Goal: Answer question/provide support: Answer question/provide support

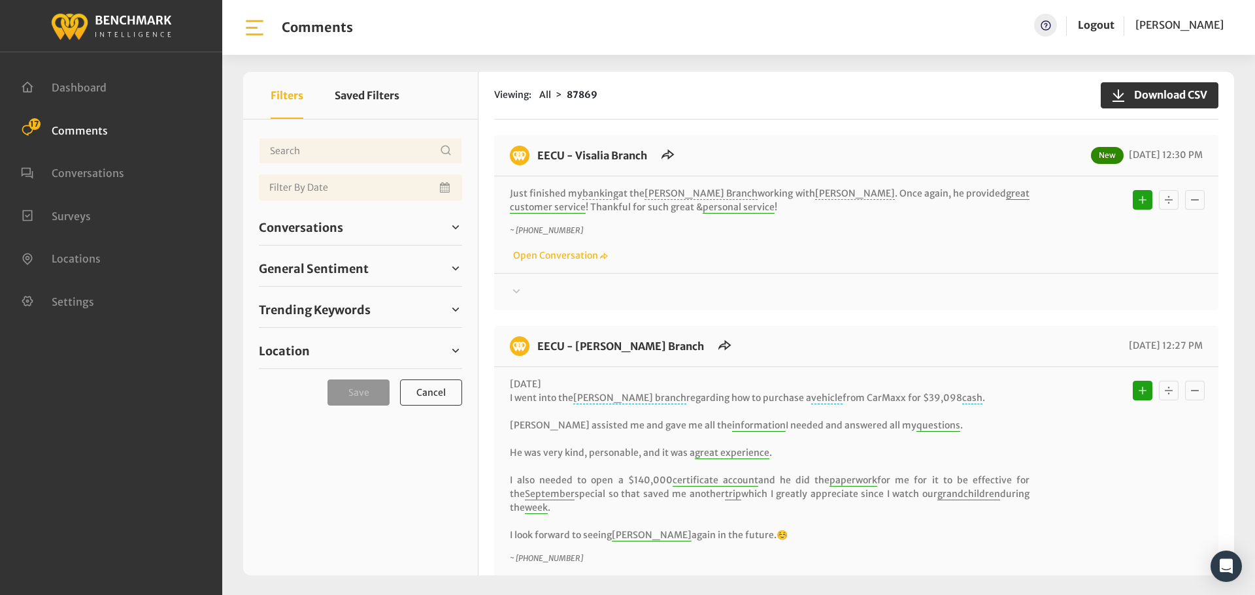
scroll to position [2677, 0]
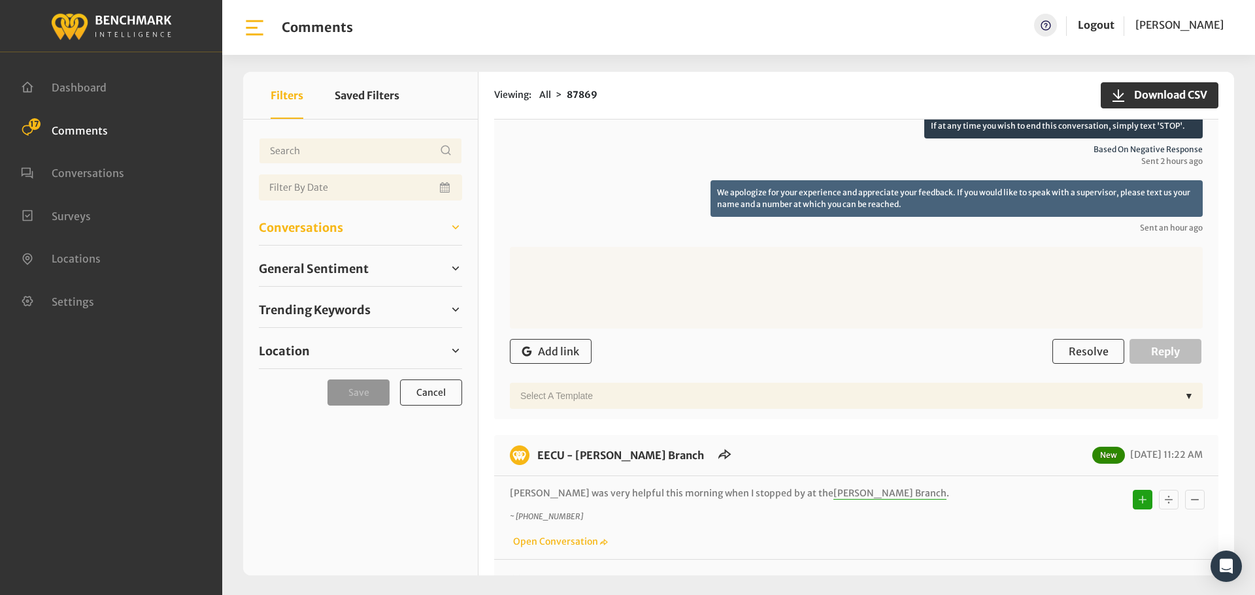
click at [301, 222] on span "Conversations" at bounding box center [301, 228] width 84 height 18
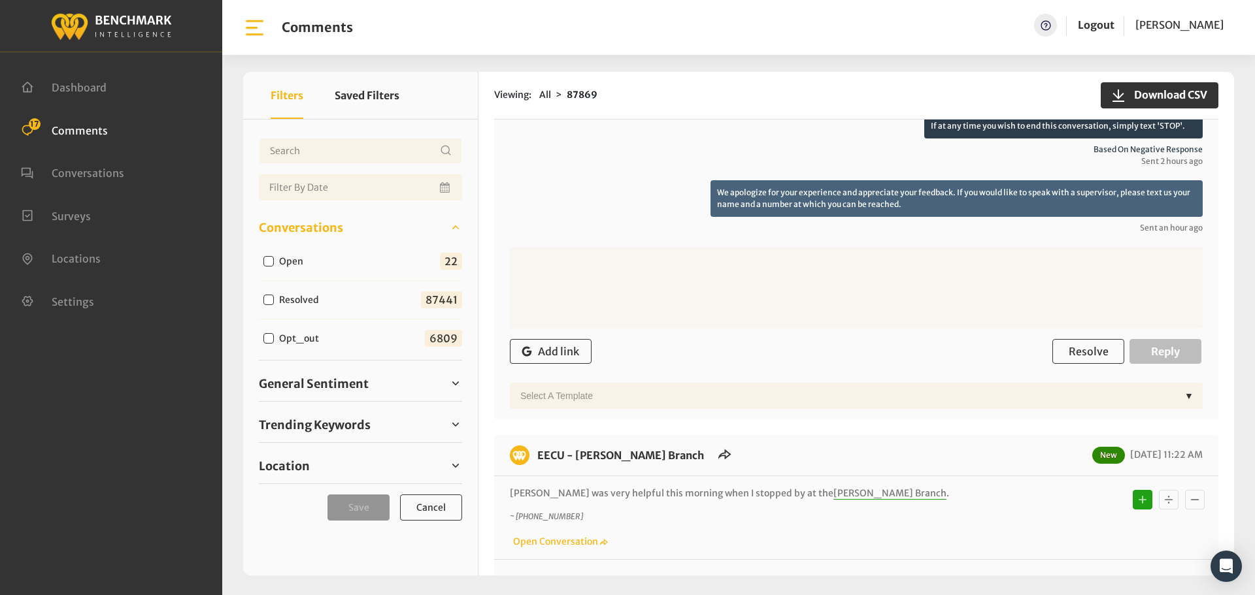
click at [265, 264] on input "Open" at bounding box center [268, 261] width 10 height 10
checkbox input "true"
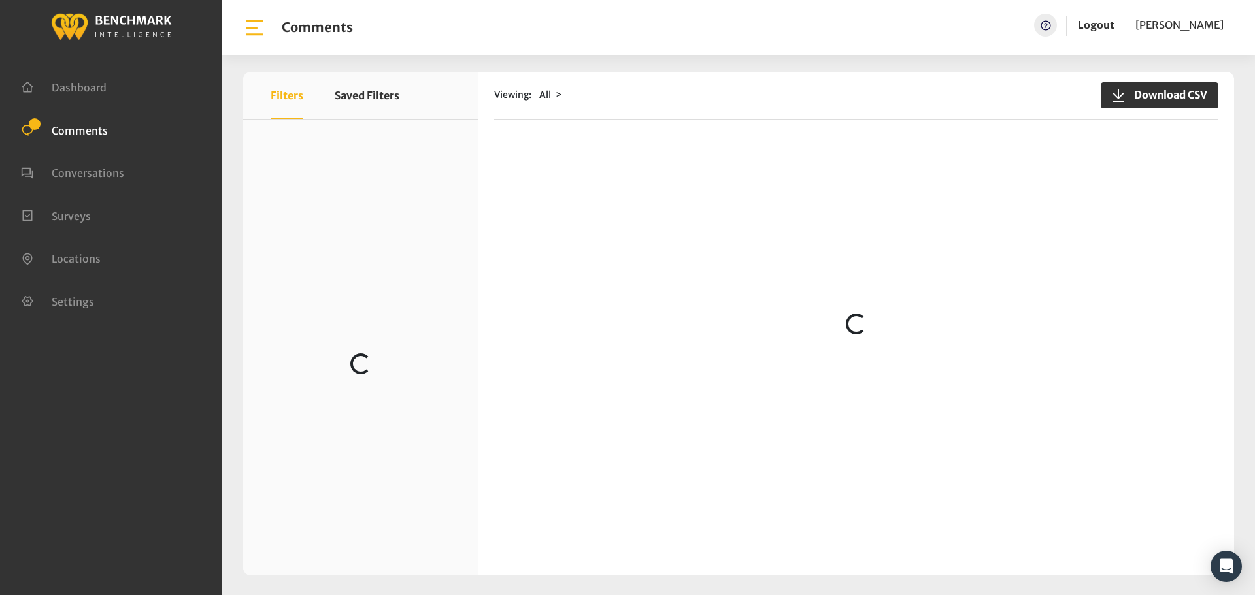
click at [67, 120] on ul "Dashboard Comments Conversations Surveys" at bounding box center [111, 193] width 180 height 257
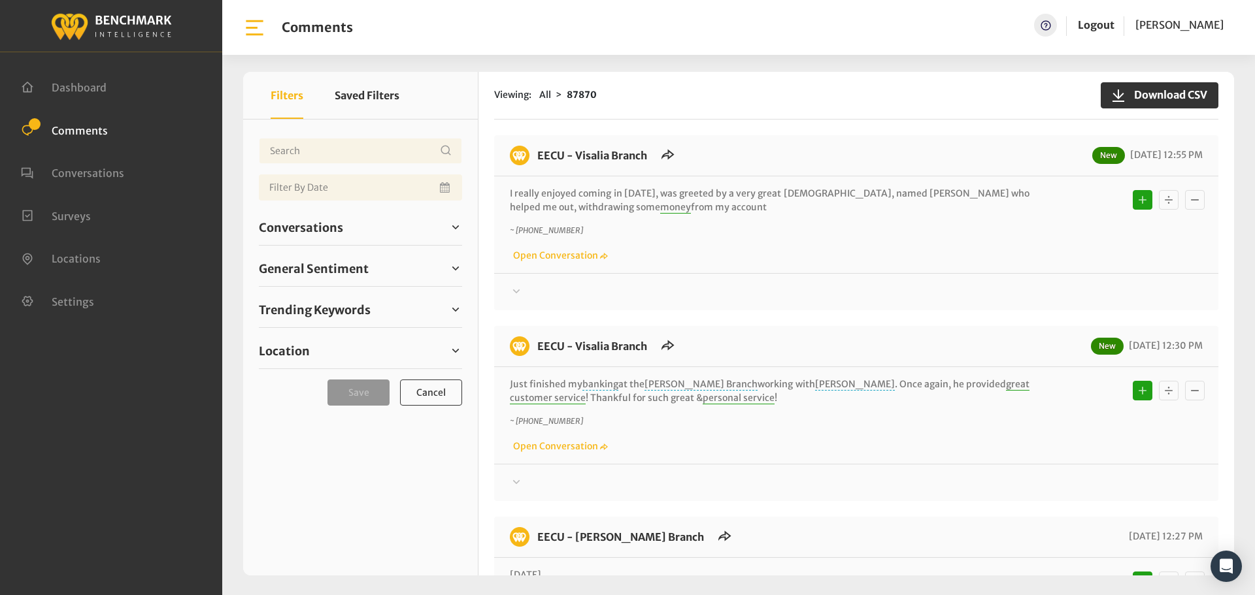
click at [323, 238] on div "Conversations Open 23 Resolved 87441 6809" at bounding box center [360, 228] width 203 height 36
click at [291, 233] on span "Conversations" at bounding box center [301, 228] width 84 height 18
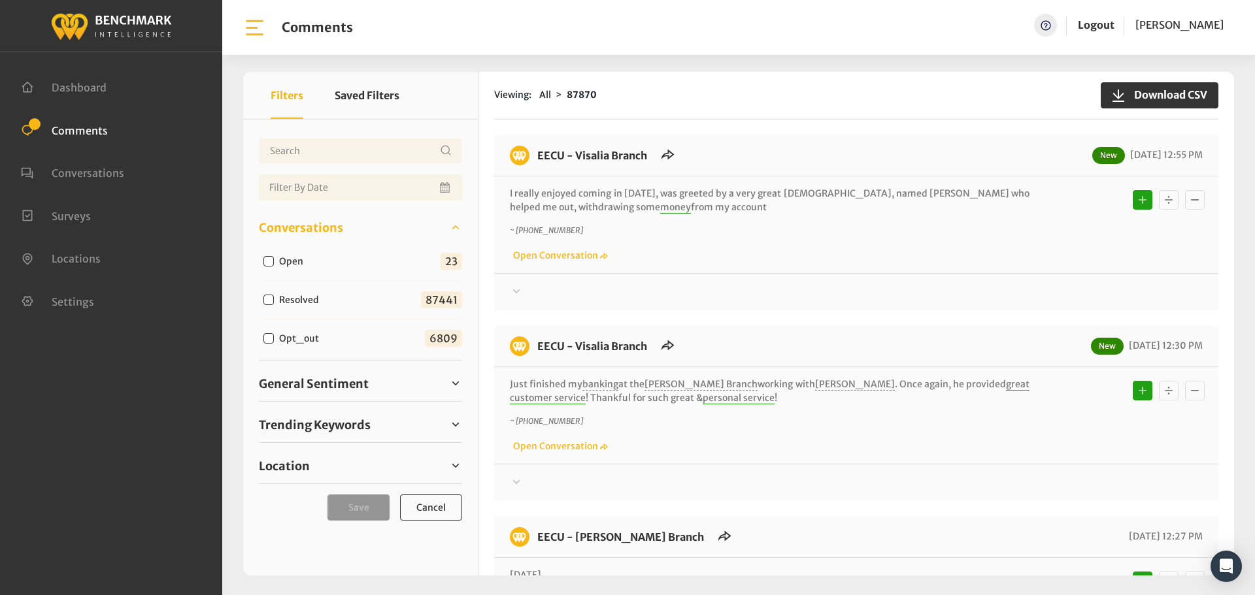
click at [269, 259] on input "Open" at bounding box center [268, 261] width 10 height 10
checkbox input "true"
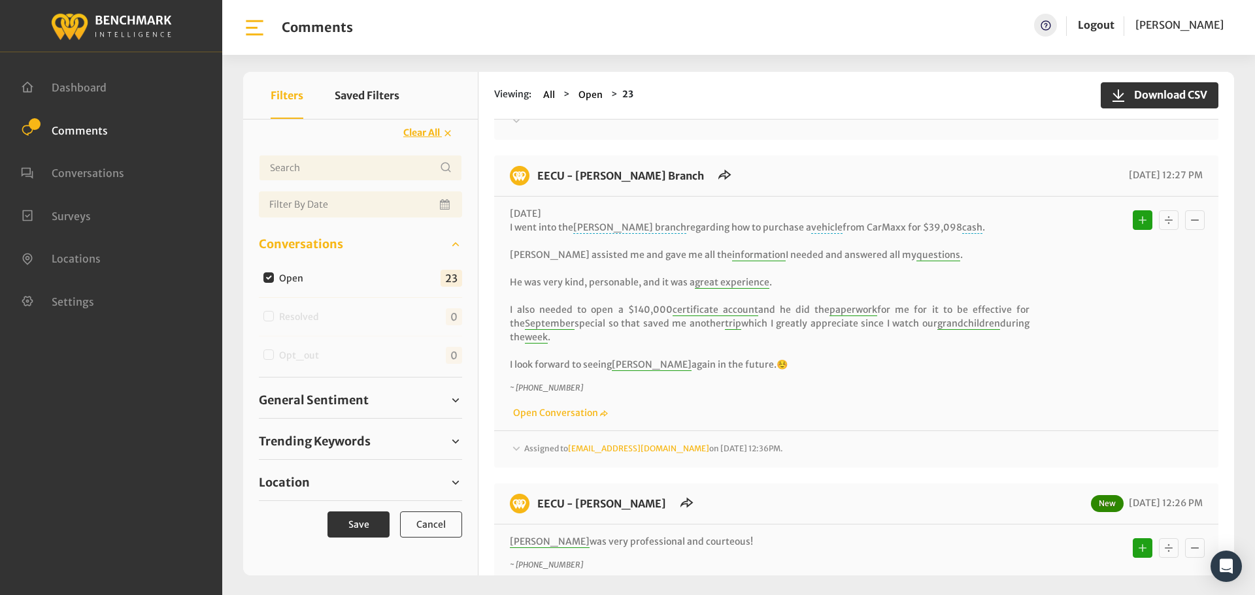
scroll to position [392, 0]
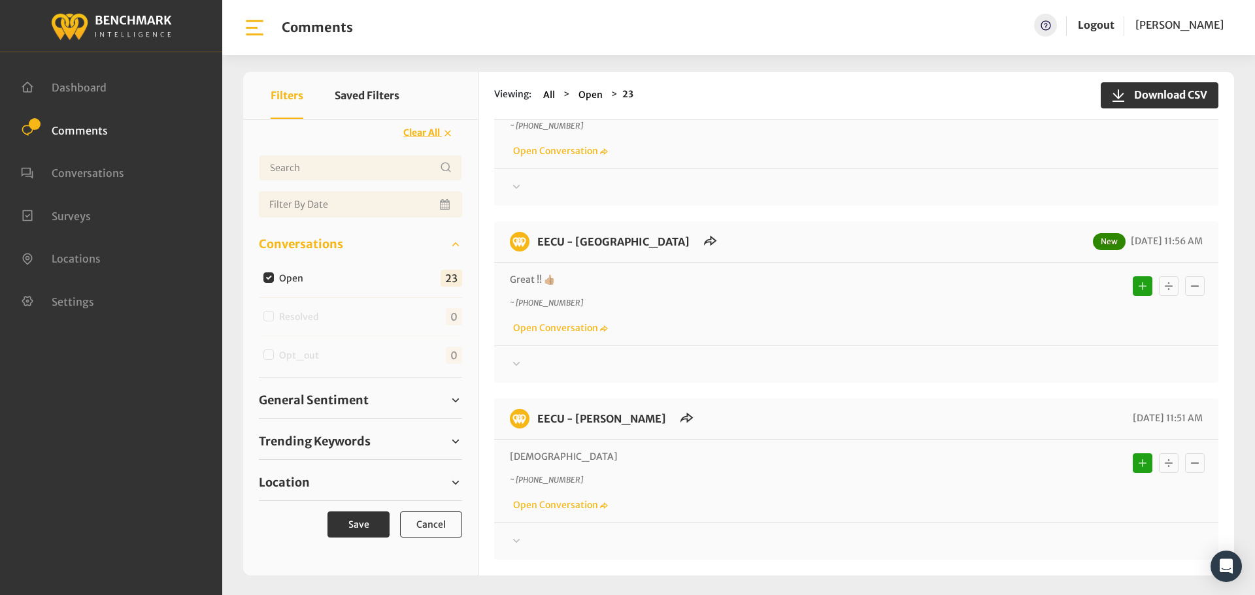
scroll to position [1242, 0]
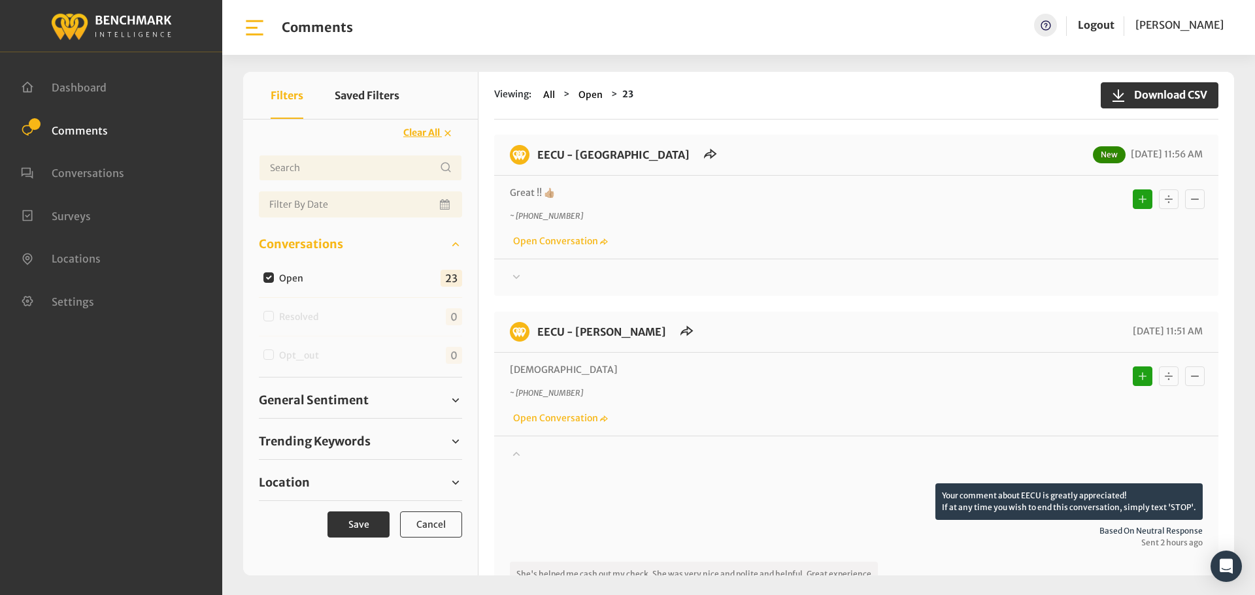
scroll to position [1372, 0]
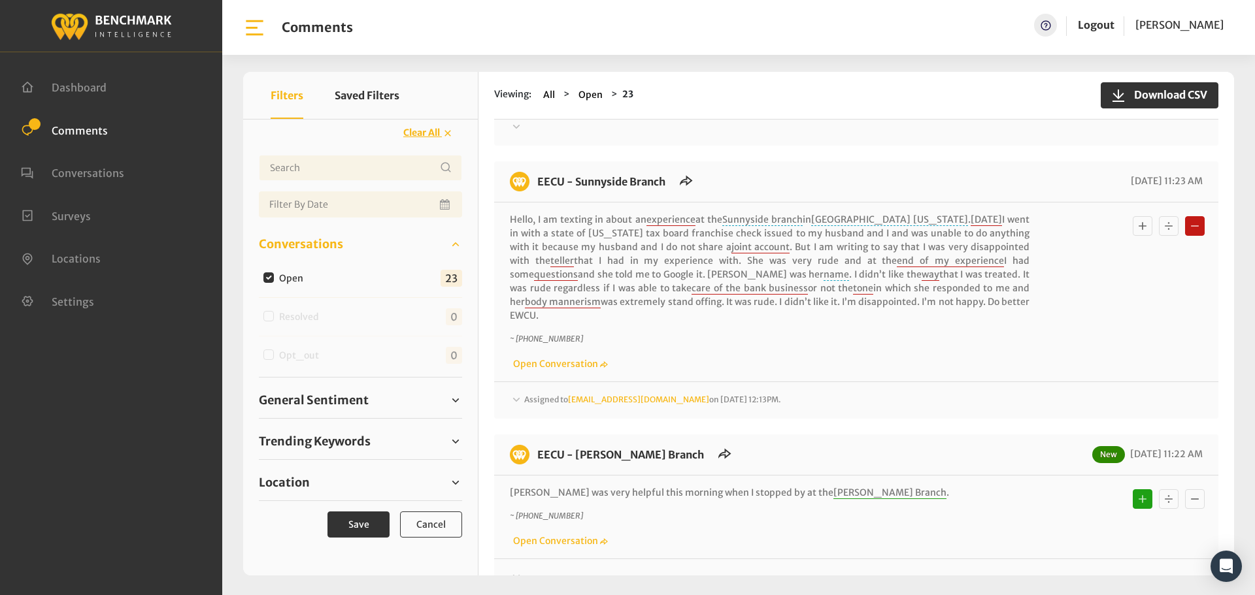
scroll to position [2156, 0]
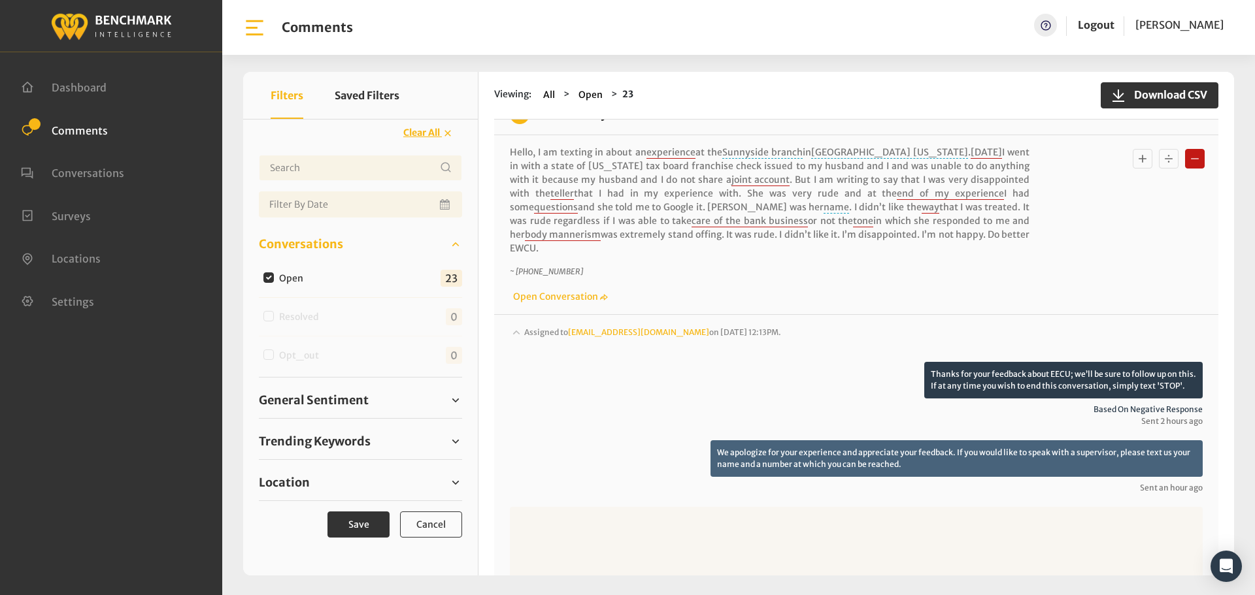
scroll to position [2222, 0]
